Goal: Information Seeking & Learning: Learn about a topic

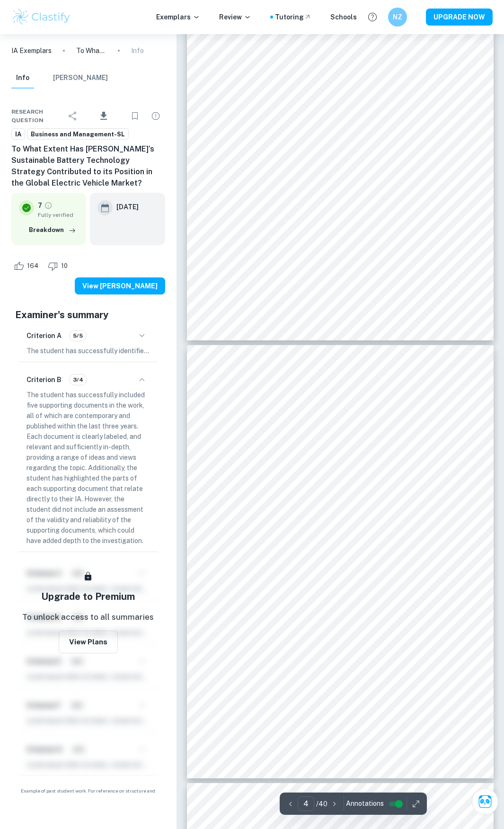
scroll to position [1102, 0]
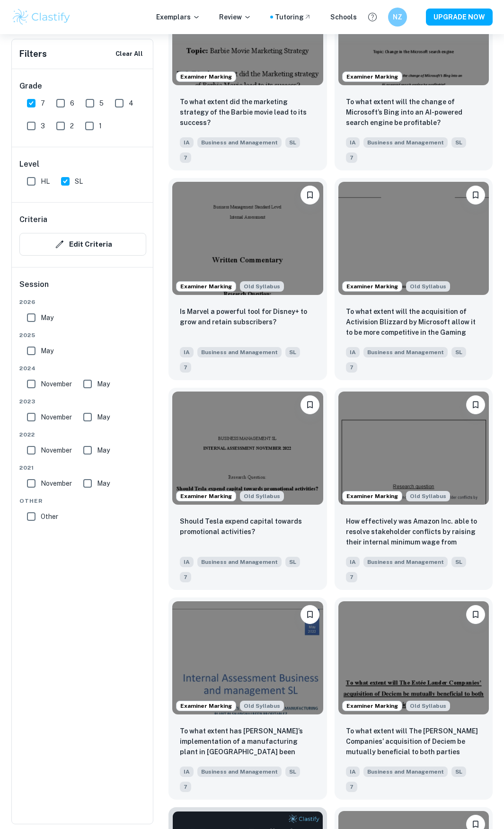
scroll to position [1437, 0]
click at [394, 180] on img at bounding box center [414, 236] width 151 height 113
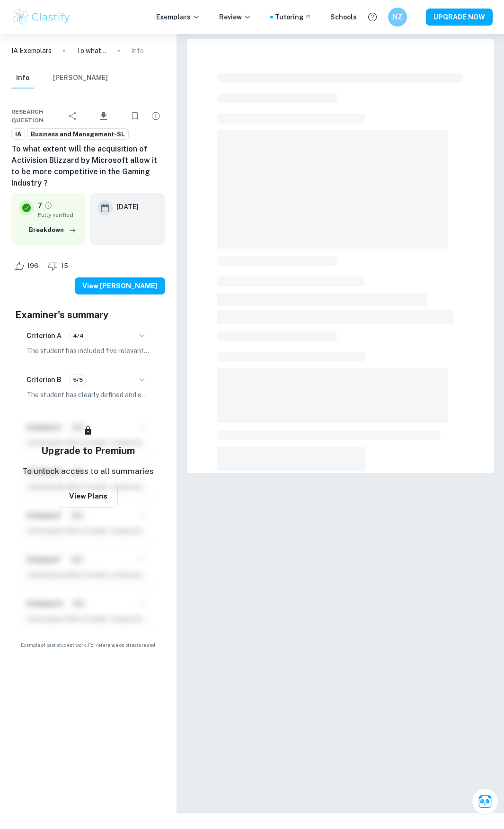
scroll to position [34, 0]
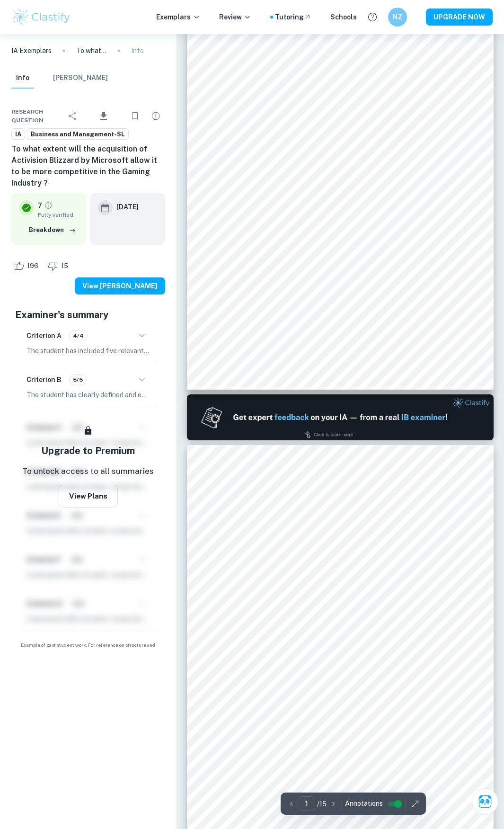
type input "2"
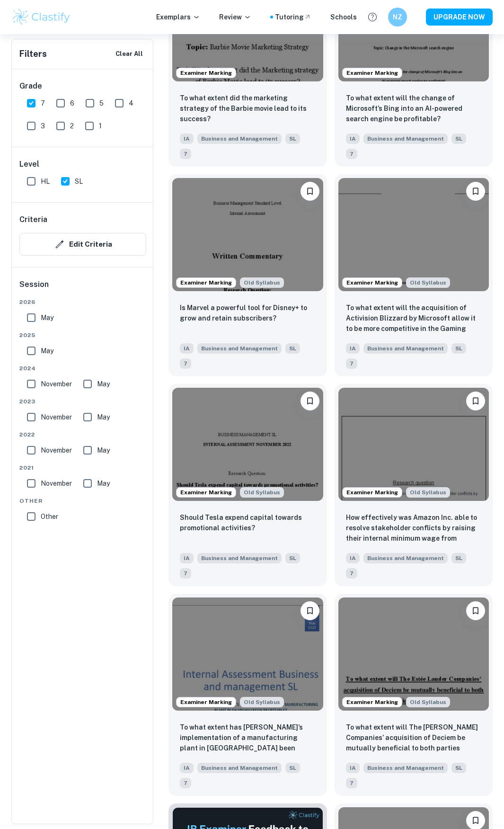
scroll to position [1439, 0]
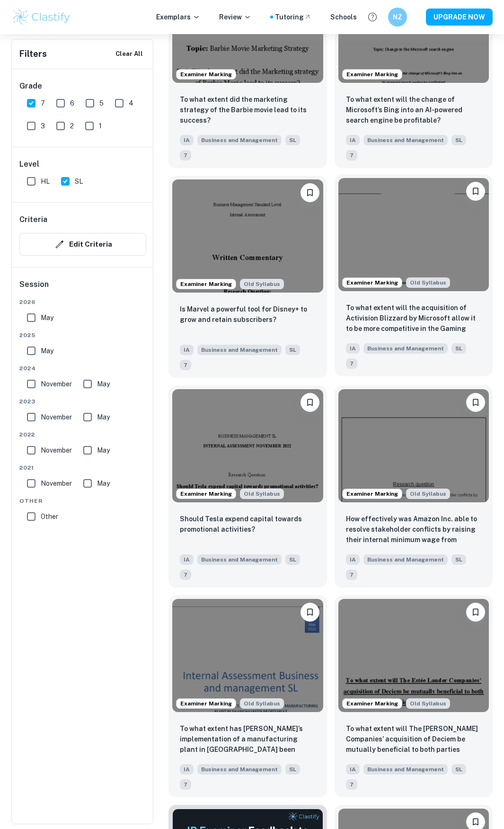
click at [411, 178] on img at bounding box center [414, 234] width 151 height 113
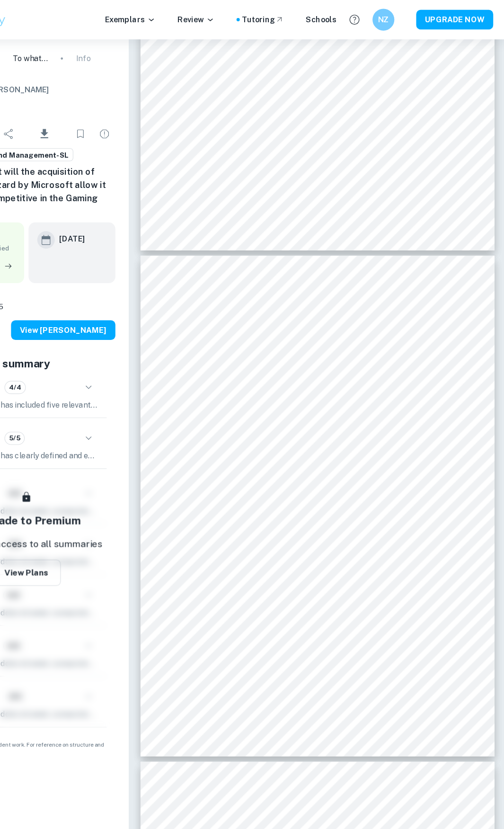
scroll to position [1676, 0]
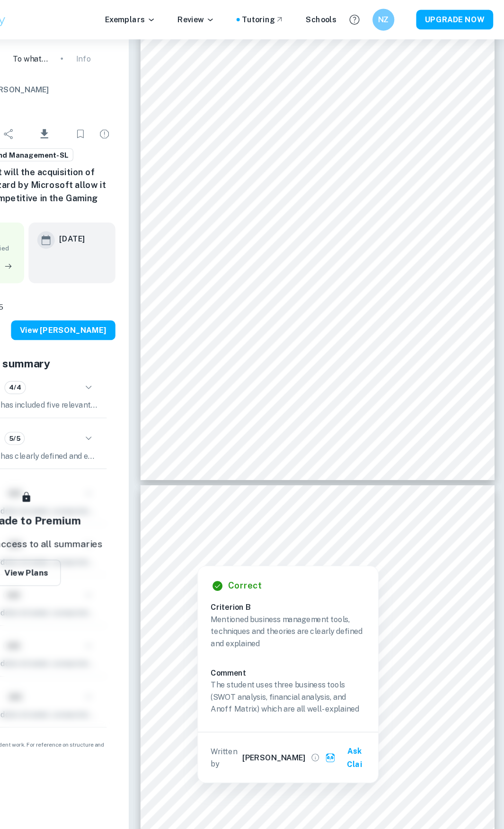
type input "5"
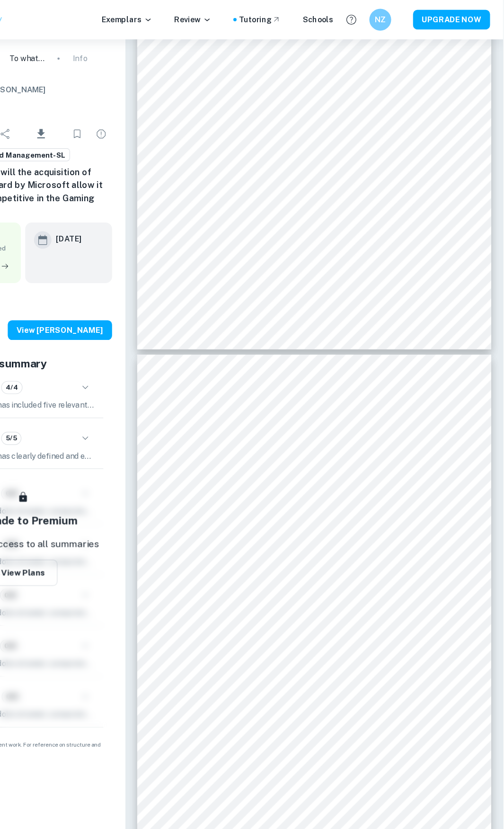
scroll to position [1591, 0]
